Goal: Task Accomplishment & Management: Manage account settings

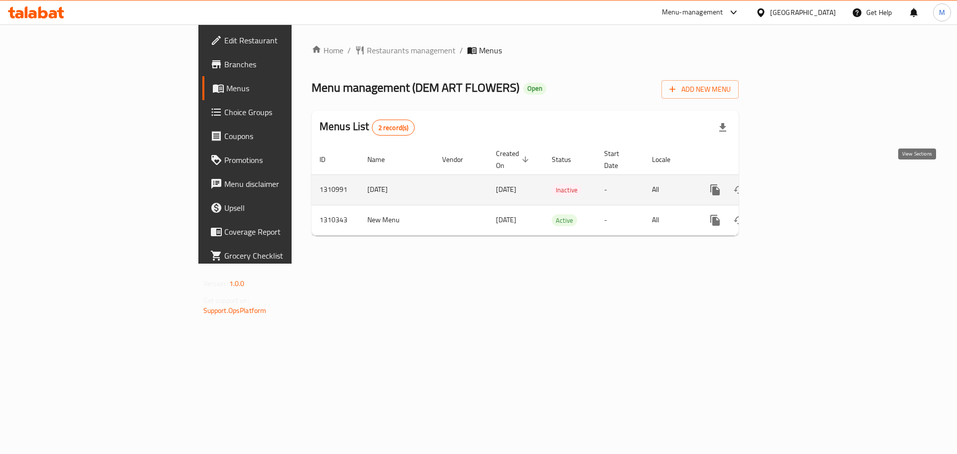
click at [791, 185] on icon "enhanced table" at bounding box center [786, 189] width 9 height 9
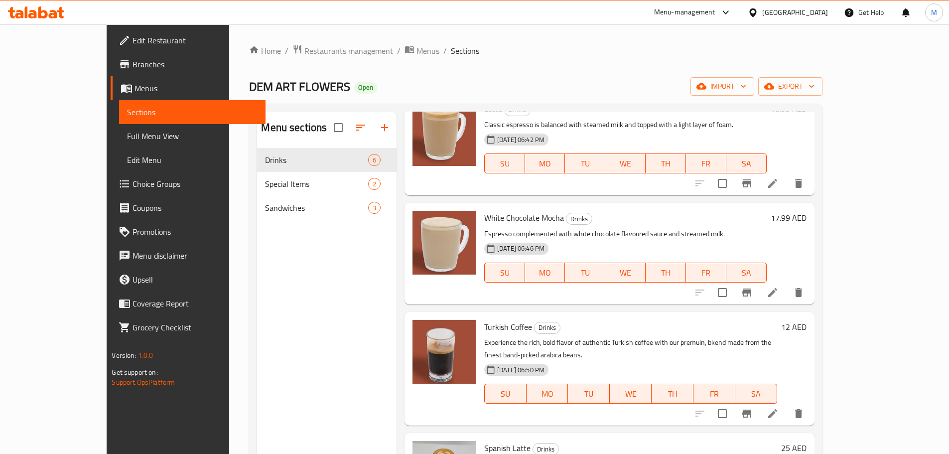
scroll to position [209, 0]
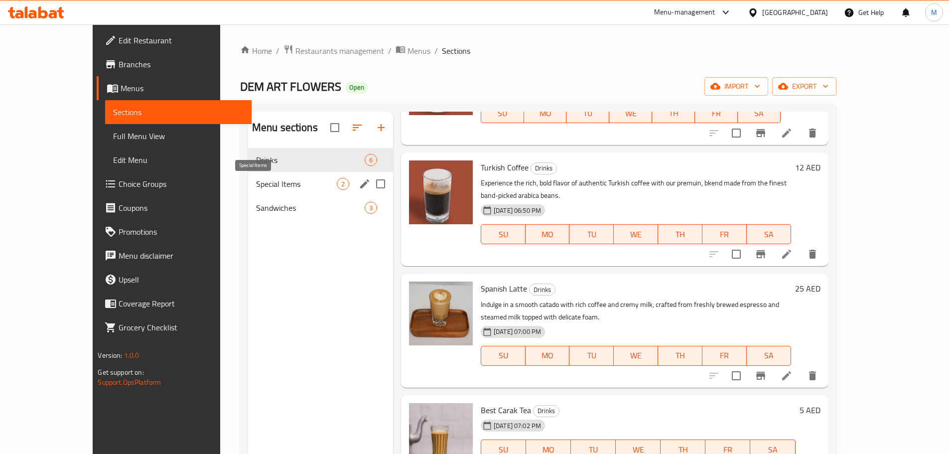
click at [297, 181] on span "Special Items" at bounding box center [296, 184] width 81 height 12
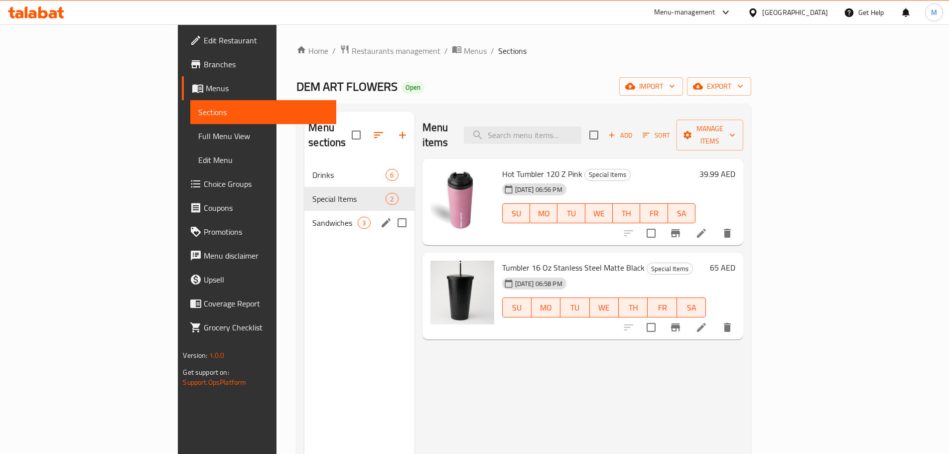
click at [304, 211] on div "Sandwiches 3" at bounding box center [359, 223] width 110 height 24
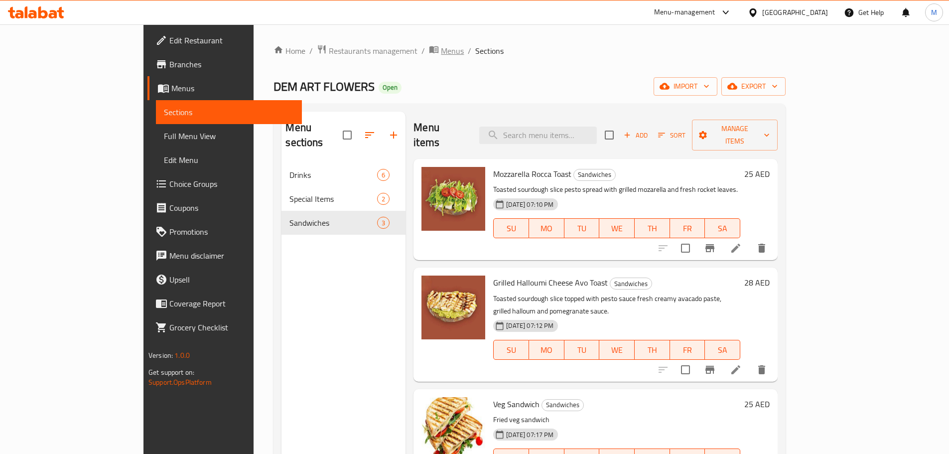
click at [441, 53] on span "Menus" at bounding box center [452, 51] width 23 height 12
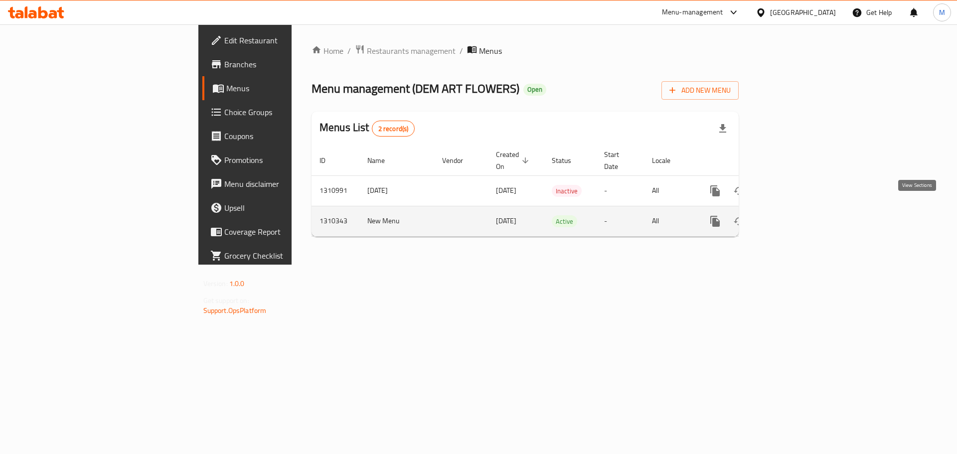
click at [793, 215] on icon "enhanced table" at bounding box center [787, 221] width 12 height 12
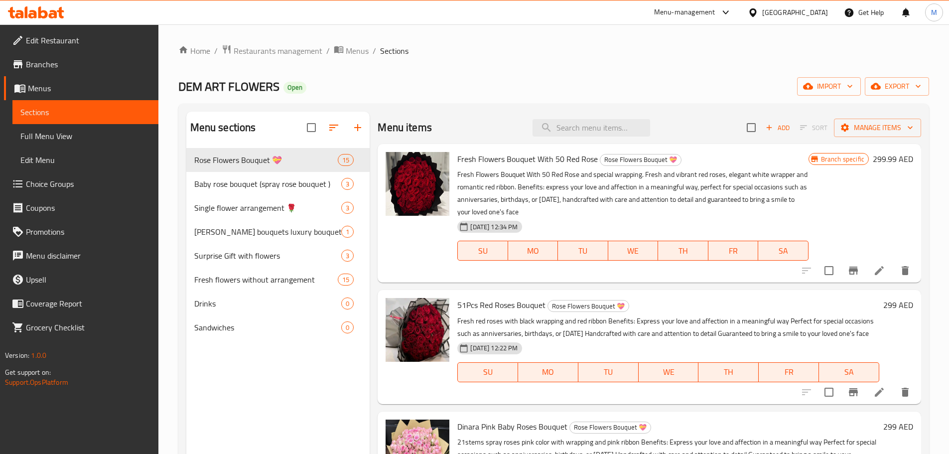
drag, startPoint x: 35, startPoint y: 88, endPoint x: 253, endPoint y: 230, distance: 260.1
click at [35, 88] on span "Menus" at bounding box center [89, 88] width 123 height 12
